Goal: Information Seeking & Learning: Learn about a topic

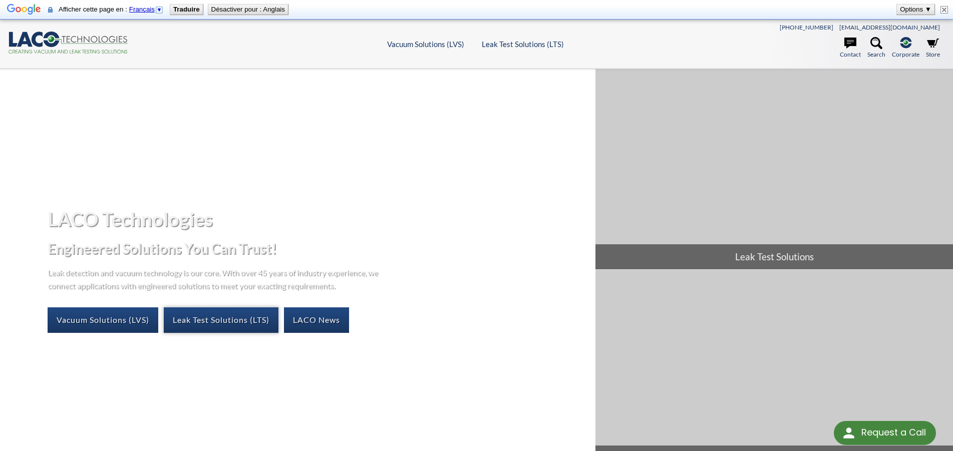
click at [258, 324] on link "Leak Test Solutions (LTS)" at bounding box center [221, 320] width 115 height 25
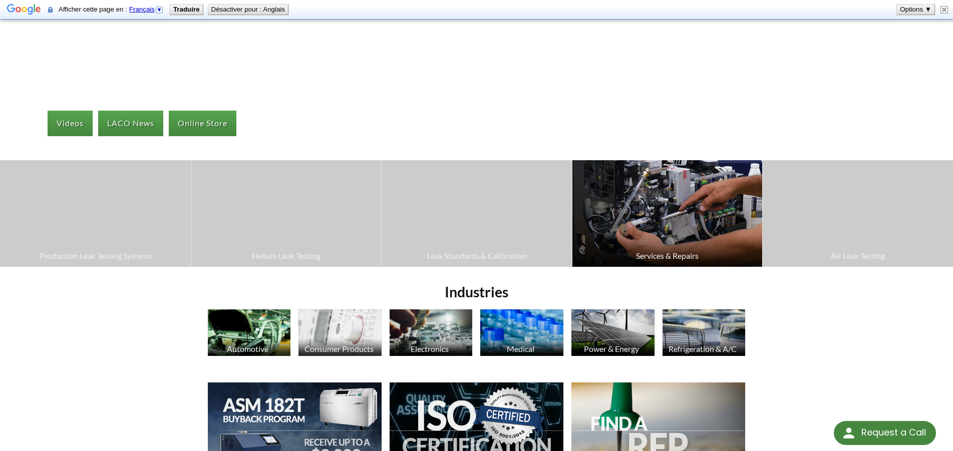
scroll to position [255, 0]
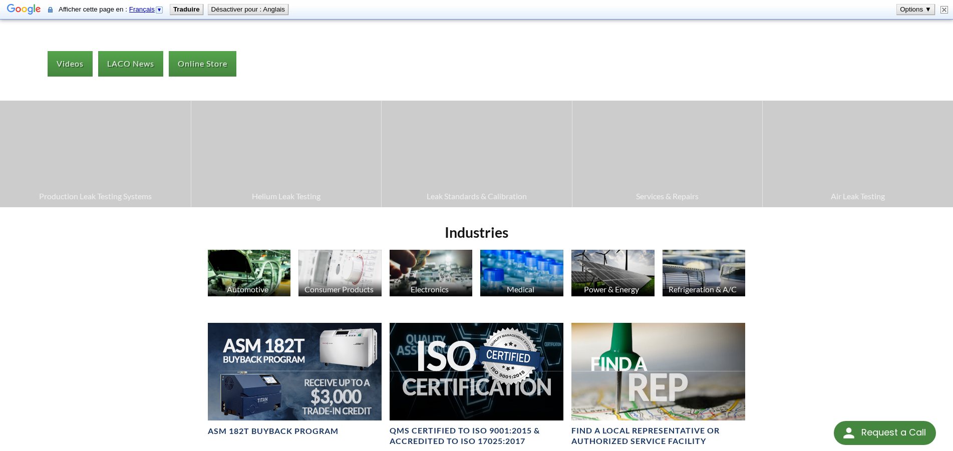
click at [261, 284] on img at bounding box center [249, 273] width 83 height 47
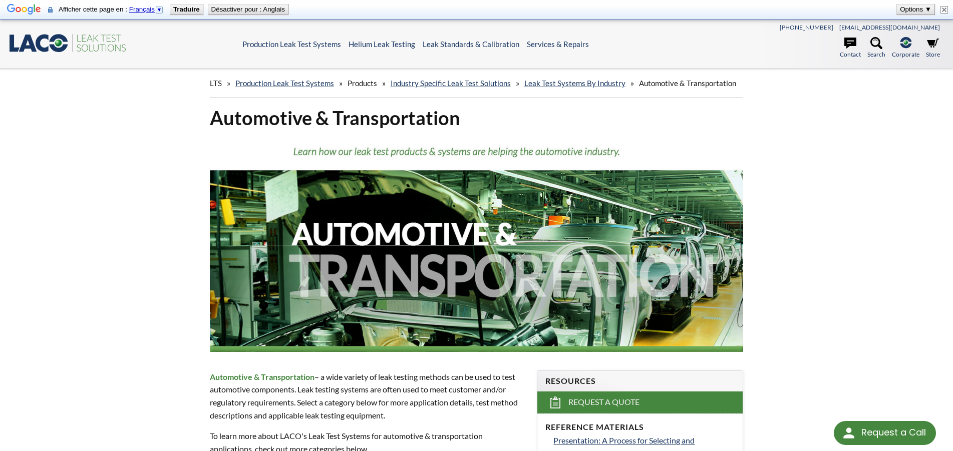
click at [65, 40] on icon at bounding box center [59, 43] width 19 height 18
